Goal: Task Accomplishment & Management: Manage account settings

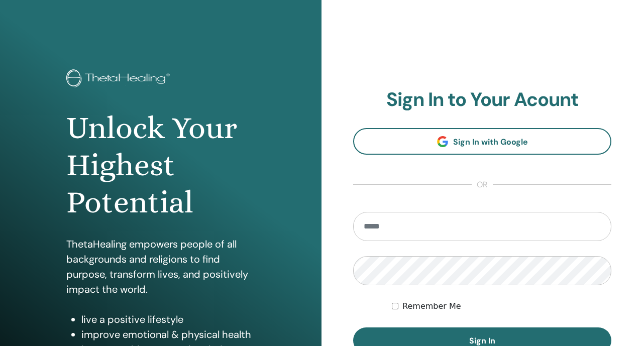
scroll to position [39, 0]
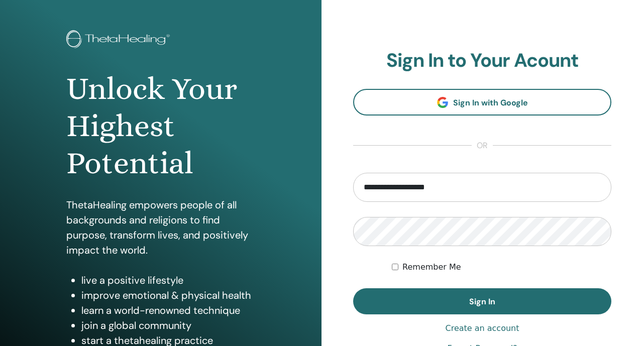
click at [426, 187] on input "**********" at bounding box center [482, 187] width 258 height 29
click at [404, 197] on input "**********" at bounding box center [482, 187] width 258 height 29
click at [405, 187] on input "**********" at bounding box center [482, 187] width 258 height 29
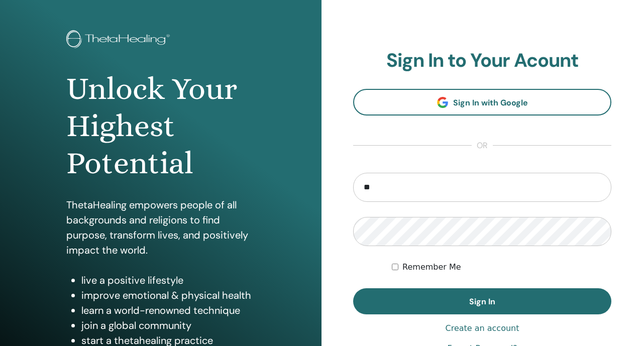
type input "**********"
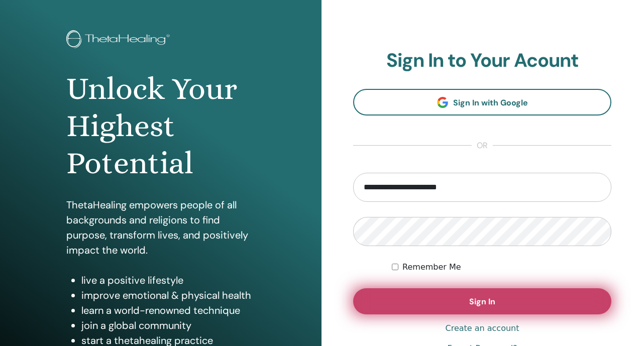
click at [394, 291] on button "Sign In" at bounding box center [482, 301] width 258 height 26
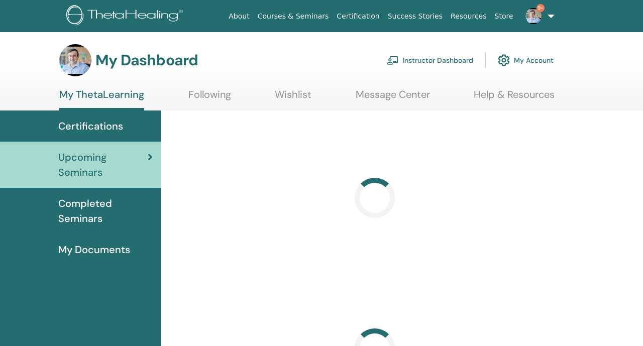
click at [444, 60] on link "Instructor Dashboard" at bounding box center [430, 60] width 86 height 22
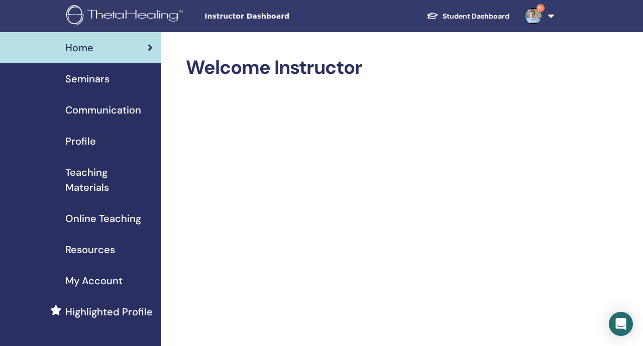
click at [107, 82] on span "Seminars" at bounding box center [87, 78] width 44 height 15
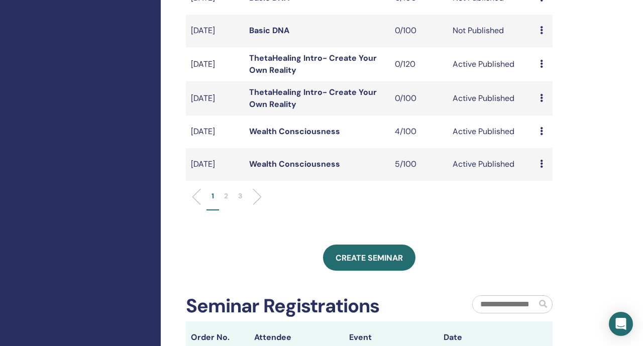
scroll to position [344, 0]
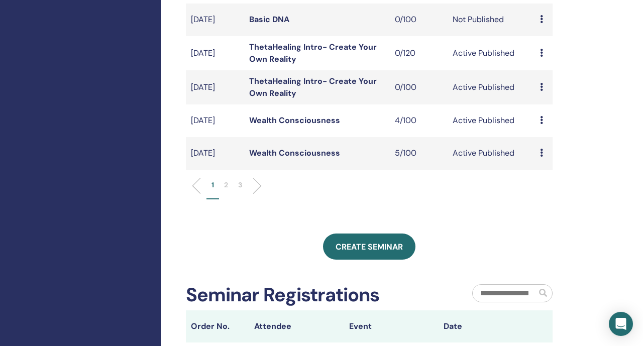
click at [230, 199] on li "2" at bounding box center [226, 190] width 14 height 20
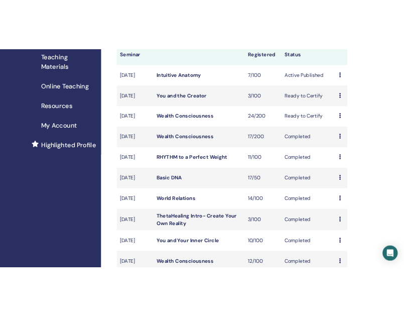
scroll to position [157, 0]
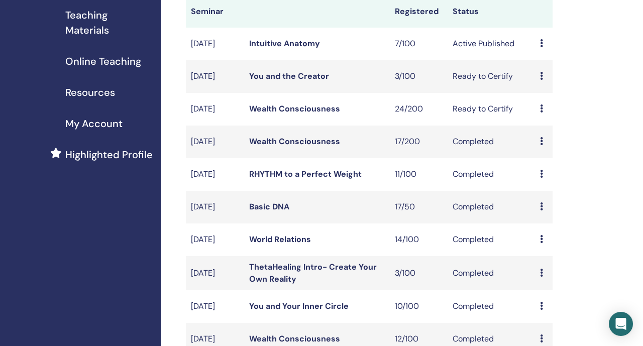
click at [270, 114] on link "Wealth Consciousness" at bounding box center [294, 108] width 91 height 11
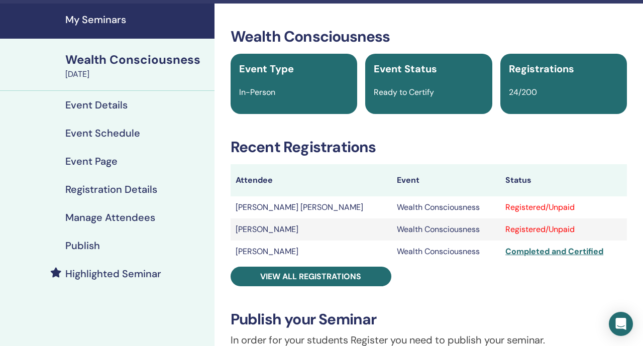
scroll to position [29, 0]
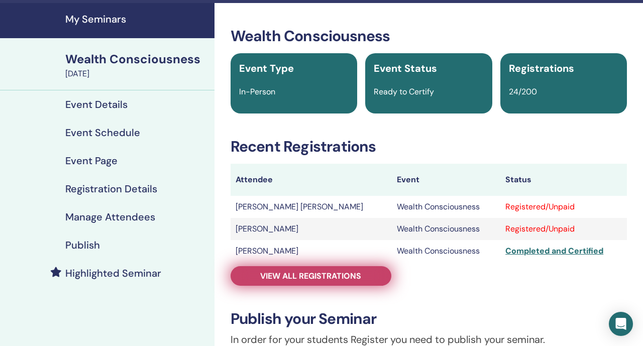
click at [305, 278] on span "View all registrations" at bounding box center [310, 276] width 101 height 11
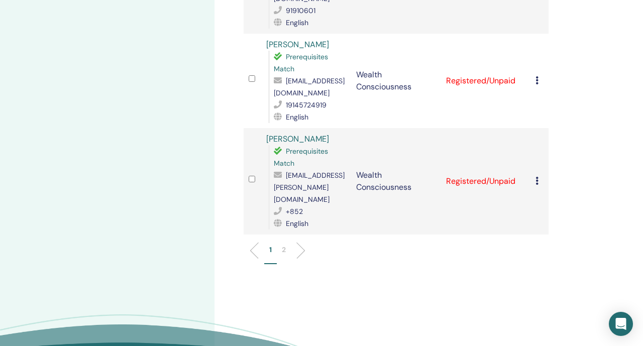
click at [296, 242] on li at bounding box center [296, 250] width 17 height 17
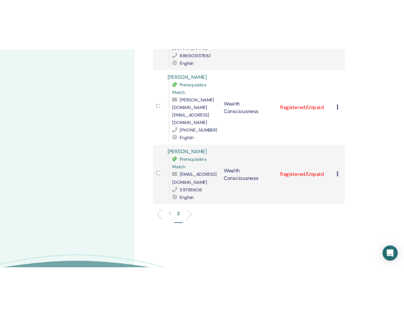
scroll to position [305, 0]
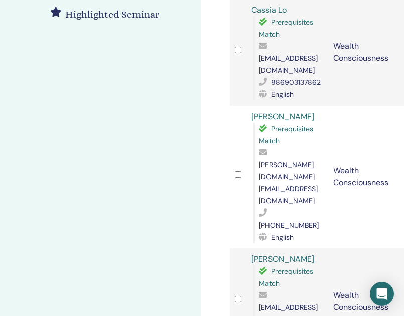
click at [284, 303] on span "[EMAIL_ADDRESS][DOMAIN_NAME]" at bounding box center [288, 313] width 59 height 21
copy span "[EMAIL_ADDRESS][DOMAIN_NAME]"
click at [278, 160] on span "[PERSON_NAME][DOMAIN_NAME][EMAIL_ADDRESS][DOMAIN_NAME]" at bounding box center [288, 182] width 59 height 45
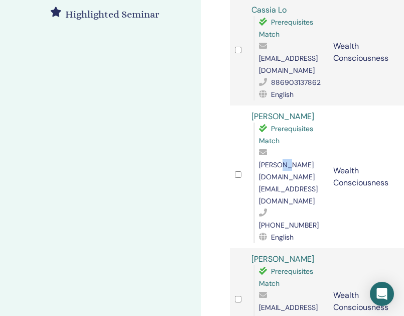
click at [278, 160] on span "[PERSON_NAME][DOMAIN_NAME][EMAIL_ADDRESS][DOMAIN_NAME]" at bounding box center [288, 182] width 59 height 45
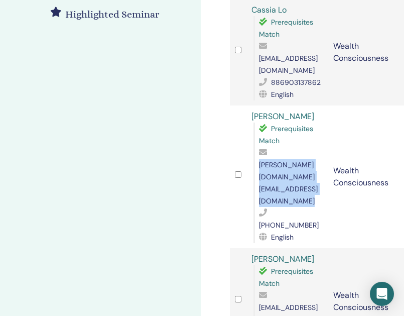
click at [278, 160] on span "[PERSON_NAME][DOMAIN_NAME][EMAIL_ADDRESS][DOMAIN_NAME]" at bounding box center [288, 182] width 59 height 45
copy span "[PERSON_NAME][DOMAIN_NAME][EMAIL_ADDRESS][DOMAIN_NAME]"
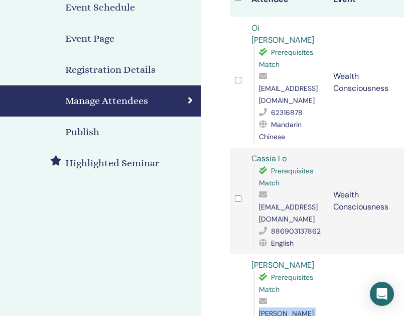
scroll to position [165, 0]
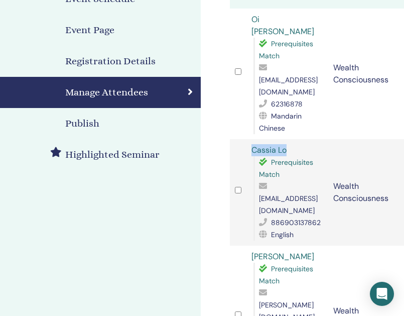
drag, startPoint x: 296, startPoint y: 126, endPoint x: 243, endPoint y: 128, distance: 52.7
click at [243, 139] on tr "Cassia Lo Prerequisites Match [EMAIL_ADDRESS][DOMAIN_NAME] 886903137862 English…" at bounding box center [369, 192] width 278 height 106
copy tr "Cassia Lo"
click at [279, 194] on span "[EMAIL_ADDRESS][DOMAIN_NAME]" at bounding box center [288, 204] width 59 height 21
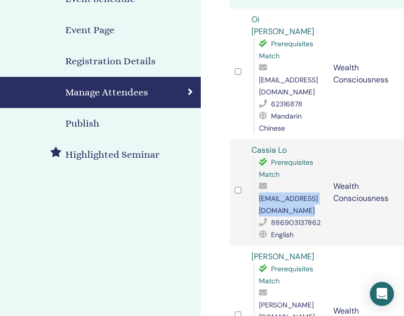
click at [279, 194] on span "[EMAIL_ADDRESS][DOMAIN_NAME]" at bounding box center [288, 204] width 59 height 21
copy span "[EMAIL_ADDRESS][DOMAIN_NAME]"
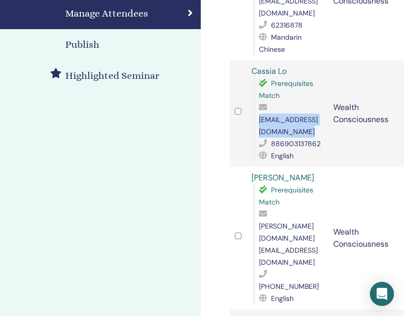
scroll to position [366, 0]
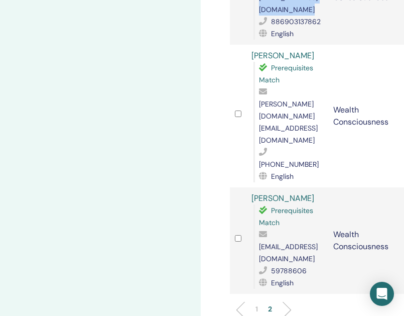
click at [257, 304] on p "1" at bounding box center [257, 309] width 3 height 11
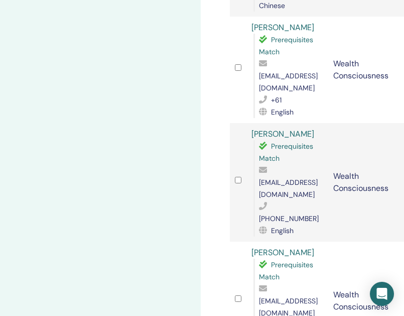
scroll to position [879, 0]
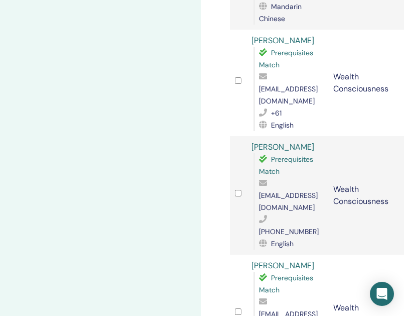
click at [277, 309] on span "[EMAIL_ADDRESS][DOMAIN_NAME]" at bounding box center [288, 319] width 59 height 21
copy span "[EMAIL_ADDRESS][DOMAIN_NAME]"
click at [277, 309] on span "[EMAIL_ADDRESS][DOMAIN_NAME]" at bounding box center [288, 319] width 59 height 21
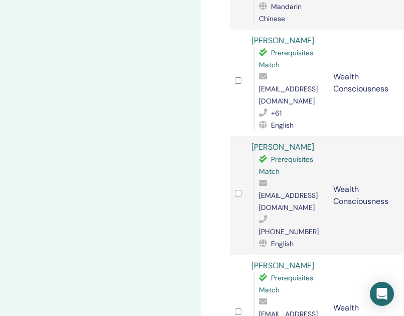
click at [277, 309] on span "[EMAIL_ADDRESS][DOMAIN_NAME]" at bounding box center [288, 319] width 59 height 21
copy span "[EMAIL_ADDRESS][DOMAIN_NAME]"
drag, startPoint x: 303, startPoint y: 79, endPoint x: 257, endPoint y: 82, distance: 46.8
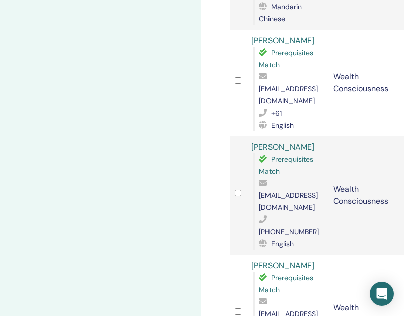
click at [257, 260] on div "[PERSON_NAME] Prerequisites Match [EMAIL_ADDRESS][DOMAIN_NAME] 0926070538 Manda…" at bounding box center [288, 314] width 72 height 108
drag, startPoint x: 304, startPoint y: 79, endPoint x: 248, endPoint y: 78, distance: 55.7
click at [247, 255] on td "[PERSON_NAME] Prerequisites Match [EMAIL_ADDRESS][DOMAIN_NAME] 0926070538 Manda…" at bounding box center [287, 314] width 82 height 118
drag, startPoint x: 306, startPoint y: 81, endPoint x: 248, endPoint y: 81, distance: 58.2
click at [248, 255] on td "[PERSON_NAME] Prerequisites Match [EMAIL_ADDRESS][DOMAIN_NAME] 0926070538 Manda…" at bounding box center [287, 314] width 82 height 118
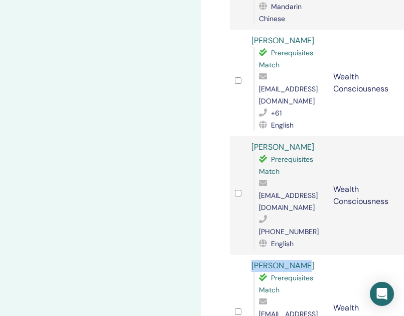
copy link "[PERSON_NAME]"
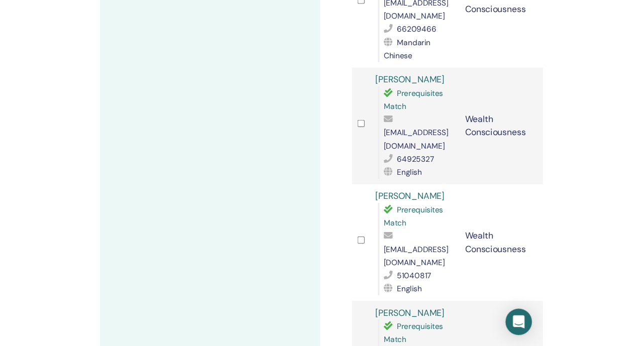
scroll to position [1432, 0]
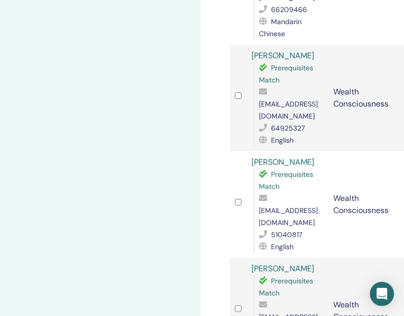
copy span "[EMAIL_ADDRESS][DOMAIN_NAME]"
drag, startPoint x: 281, startPoint y: 118, endPoint x: 251, endPoint y: 118, distance: 30.6
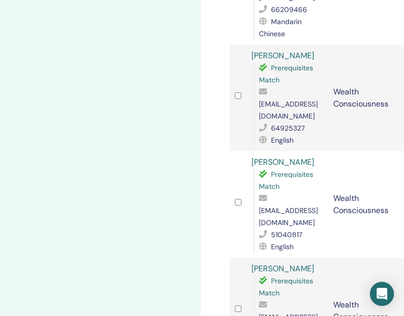
copy link "[PERSON_NAME]"
